Goal: Task Accomplishment & Management: Manage account settings

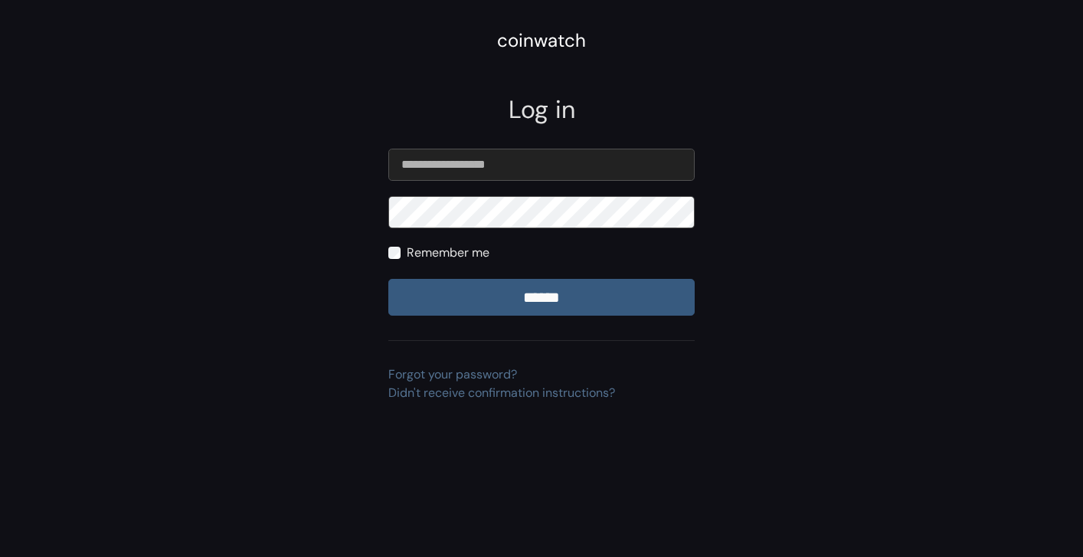
type input "**********"
click at [475, 288] on input "******" at bounding box center [541, 297] width 306 height 37
